Goal: Ask a question

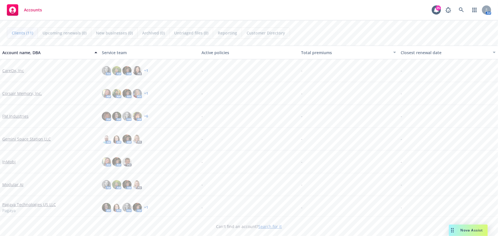
click at [467, 228] on div "Nova Assist" at bounding box center [468, 230] width 39 height 11
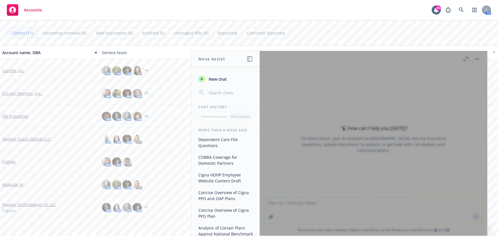
click at [329, 203] on div at bounding box center [374, 143] width 228 height 185
click at [371, 203] on div at bounding box center [374, 143] width 228 height 185
drag, startPoint x: 311, startPoint y: 203, endPoint x: 302, endPoint y: 216, distance: 15.6
click at [310, 203] on div at bounding box center [374, 143] width 228 height 185
click at [320, 48] on button "Total premiums" at bounding box center [349, 53] width 100 height 14
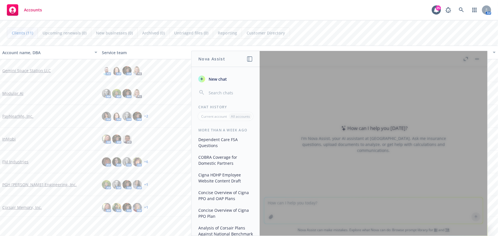
click at [228, 77] on button "New chat" at bounding box center [225, 79] width 59 height 10
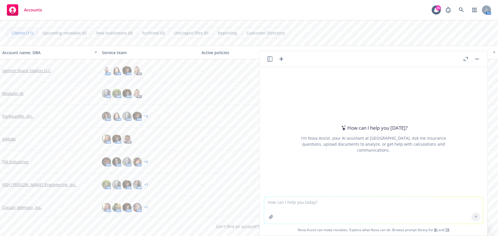
click at [294, 205] on textarea at bounding box center [373, 210] width 219 height 27
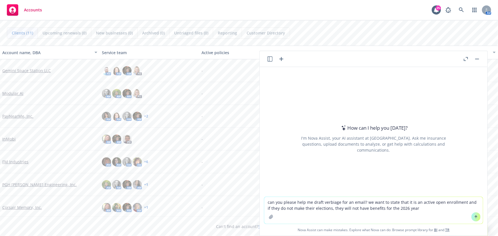
type textarea "can you please help me draft verbiage for an email? we want to state that it is…"
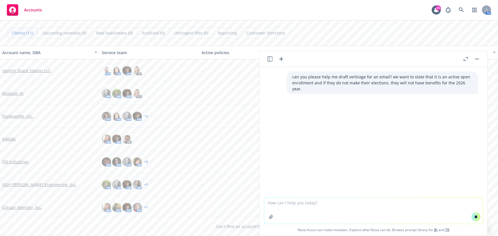
drag, startPoint x: 404, startPoint y: 209, endPoint x: 485, endPoint y: 137, distance: 108.9
click at [404, 209] on textarea at bounding box center [373, 211] width 219 height 26
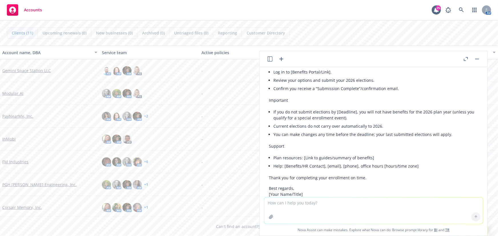
scroll to position [249, 0]
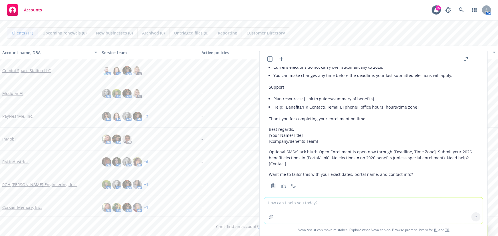
click at [338, 214] on textarea at bounding box center [373, 211] width 219 height 26
click at [289, 211] on textarea at bounding box center [373, 211] width 219 height 26
type textarea "can you help me draft verbiage stating that the fsa contribution limits will be…"
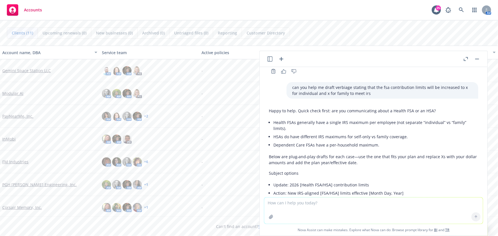
scroll to position [354, 0]
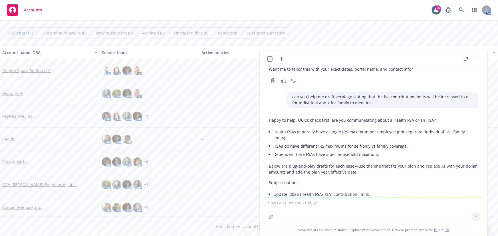
click at [342, 205] on textarea at bounding box center [373, 211] width 219 height 26
type textarea "how can i communicate that their fsa and commuter carrier is changing from navi…"
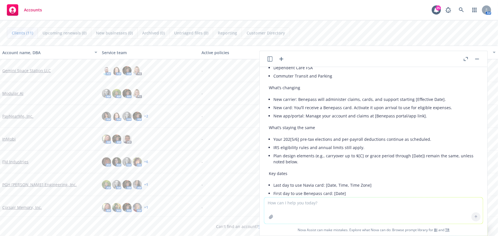
scroll to position [913, 0]
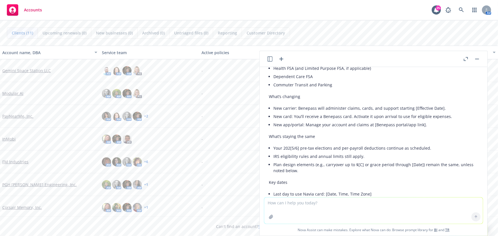
drag, startPoint x: 354, startPoint y: 210, endPoint x: 355, endPoint y: 213, distance: 3.2
click at [355, 210] on textarea at bounding box center [373, 211] width 219 height 26
type textarea "i just wanted one sentence like an announcement. i want it to sound exciting"
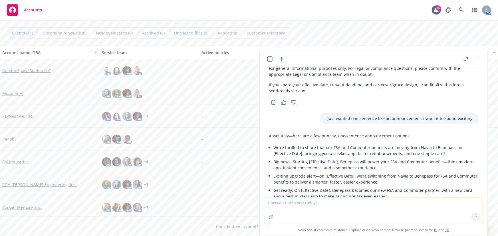
scroll to position [1504, 0]
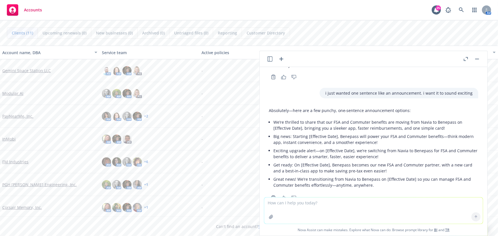
click at [320, 207] on textarea at bounding box center [373, 211] width 219 height 26
click at [342, 206] on textarea at bounding box center [373, 211] width 219 height 26
type textarea "can we do a one sentence announcement to commute the increased fsa contribution…"
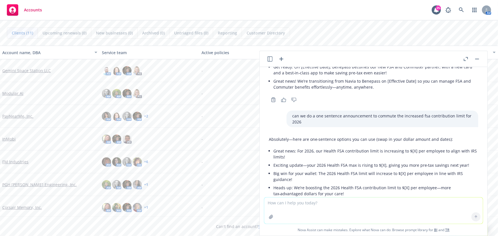
scroll to position [1593, 0]
